Goal: Information Seeking & Learning: Learn about a topic

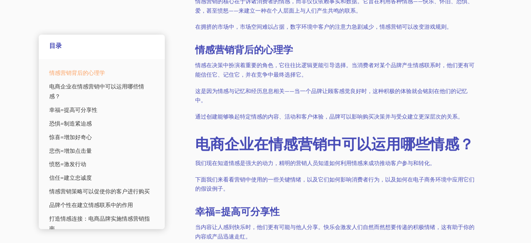
scroll to position [384, 0]
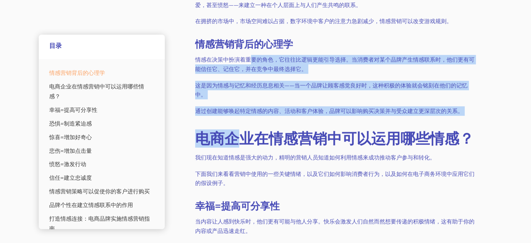
drag, startPoint x: 248, startPoint y: 60, endPoint x: 244, endPoint y: 105, distance: 44.6
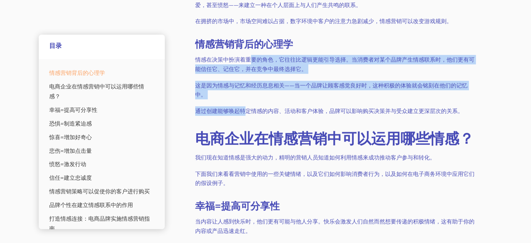
click at [252, 89] on p "这是因为情感与记忆和经历息息相关——当一个品牌让顾客感觉良好时，这种积极的体验就会铭刻在他们的记忆中。" at bounding box center [334, 90] width 279 height 19
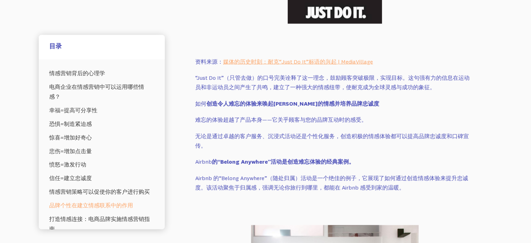
scroll to position [1816, 0]
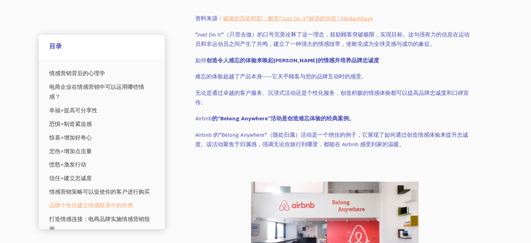
drag, startPoint x: 229, startPoint y: 139, endPoint x: 357, endPoint y: 138, distance: 127.5
click at [357, 138] on p "Airbnb 的“Belong Anywhere”（随处归属）活动是一个绝佳的例子，它展现了如何通过创造情感体验来提升忠诚度。该活动聚焦于归属感，强调无论你旅…" at bounding box center [334, 139] width 279 height 19
click at [377, 137] on font "Airbnb 的“Belong Anywhere”（随处归属）活动是一个绝佳的例子，它展现了如何通过创造情感体验来提升忠诚度。该活动聚焦于归属感，强调无论你旅…" at bounding box center [331, 139] width 273 height 16
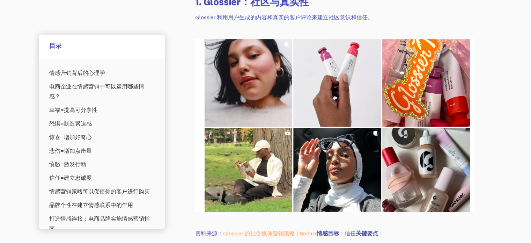
scroll to position [3003, 0]
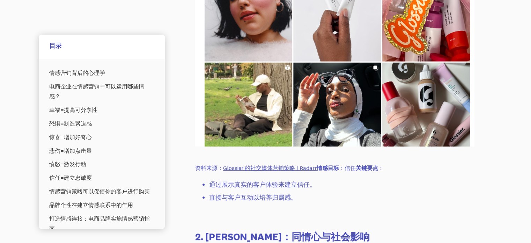
click at [285, 169] on font "Glossier 的社交媒体营销策略 | Radarr" at bounding box center [270, 167] width 94 height 7
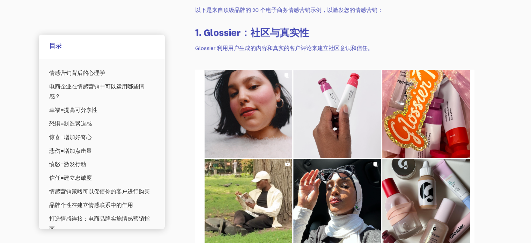
scroll to position [3208, 0]
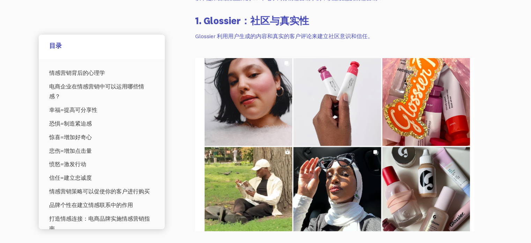
drag, startPoint x: 331, startPoint y: 124, endPoint x: 464, endPoint y: 124, distance: 132.7
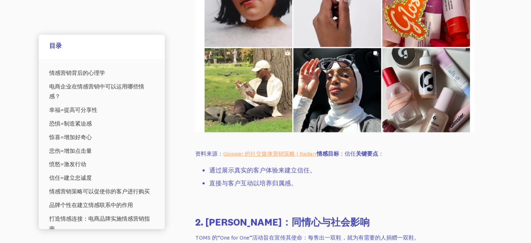
scroll to position [3348, 0]
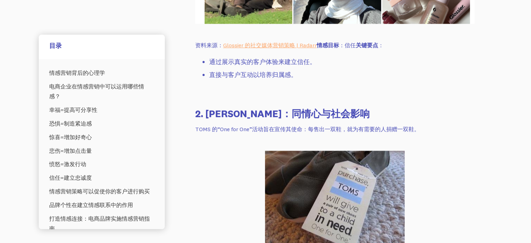
scroll to position [3417, 0]
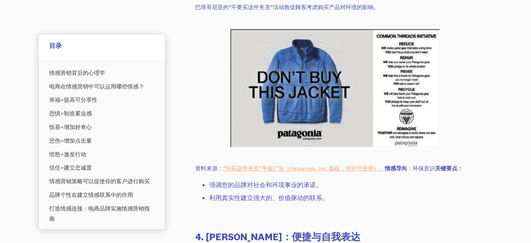
scroll to position [3941, 0]
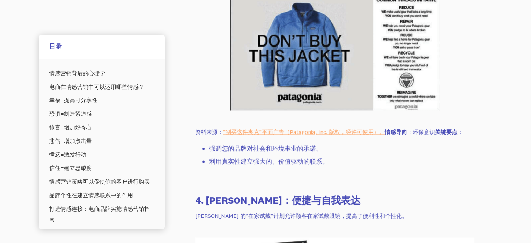
drag, startPoint x: 241, startPoint y: 171, endPoint x: 293, endPoint y: 207, distance: 63.5
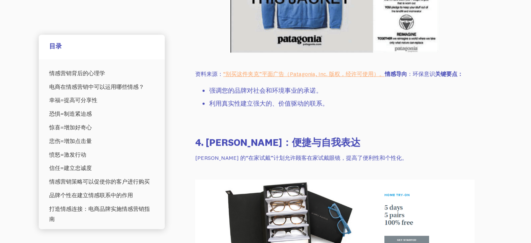
scroll to position [4046, 0]
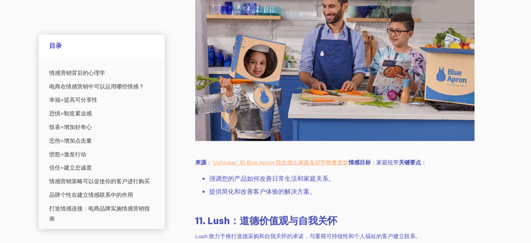
scroll to position [5796, 0]
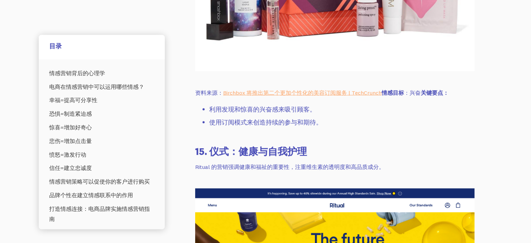
scroll to position [7302, 0]
